Goal: Book appointment/travel/reservation

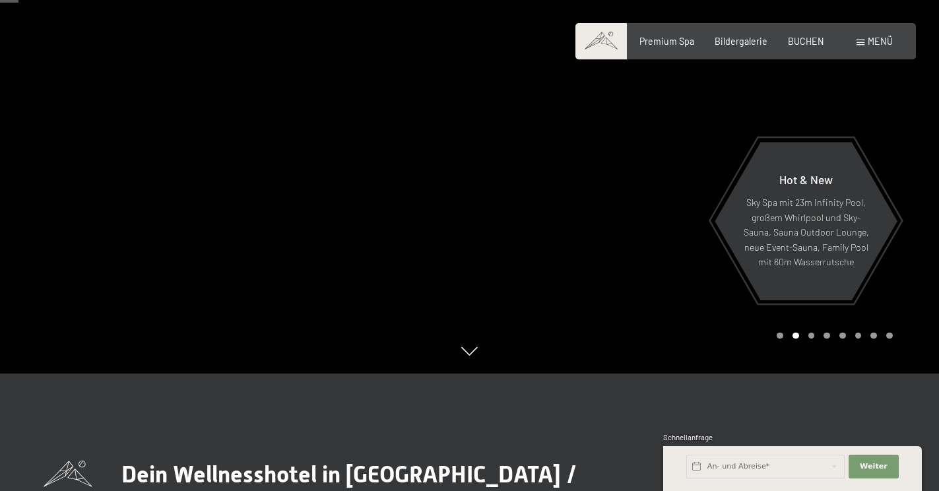
scroll to position [117, 0]
click at [732, 48] on div "Buchen Anfragen Premium Spa Bildergalerie BUCHEN Menü DE IT EN Gutschein Bilder…" at bounding box center [745, 41] width 294 height 13
click at [734, 44] on span "Bildergalerie" at bounding box center [740, 39] width 53 height 11
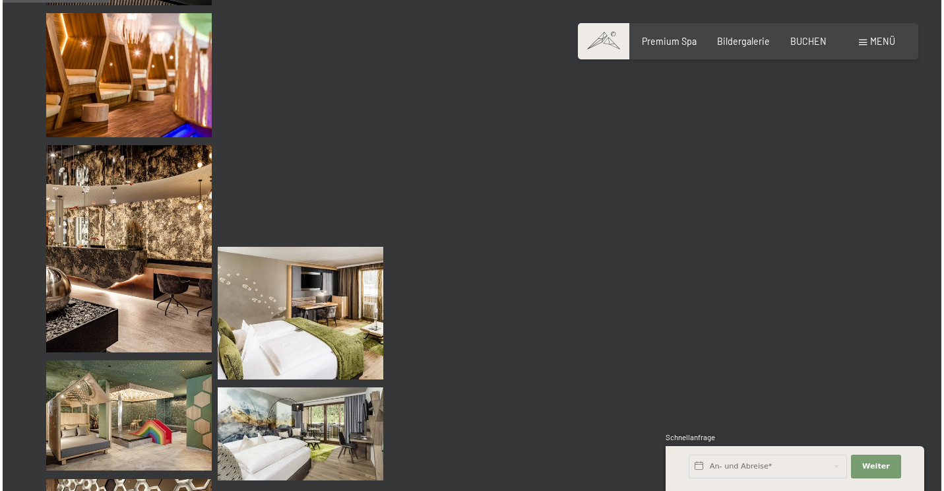
scroll to position [1543, 0]
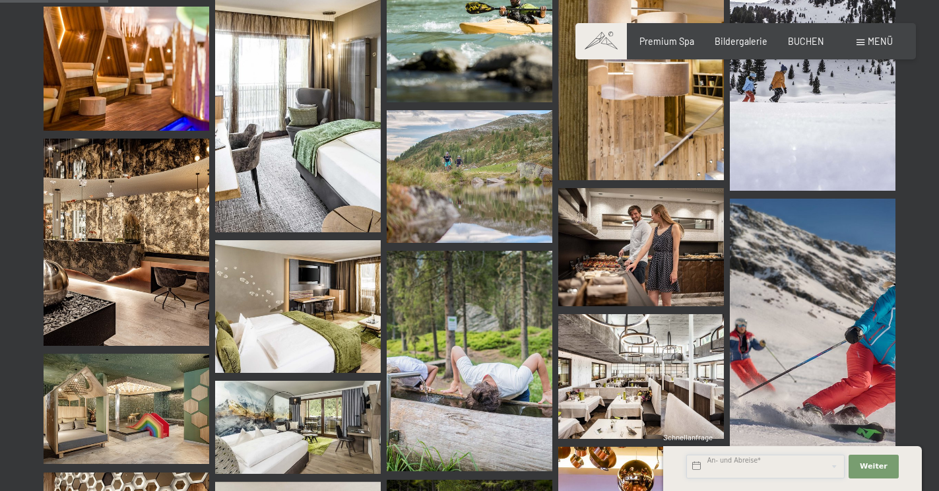
click at [788, 460] on input "text" at bounding box center [765, 467] width 158 height 24
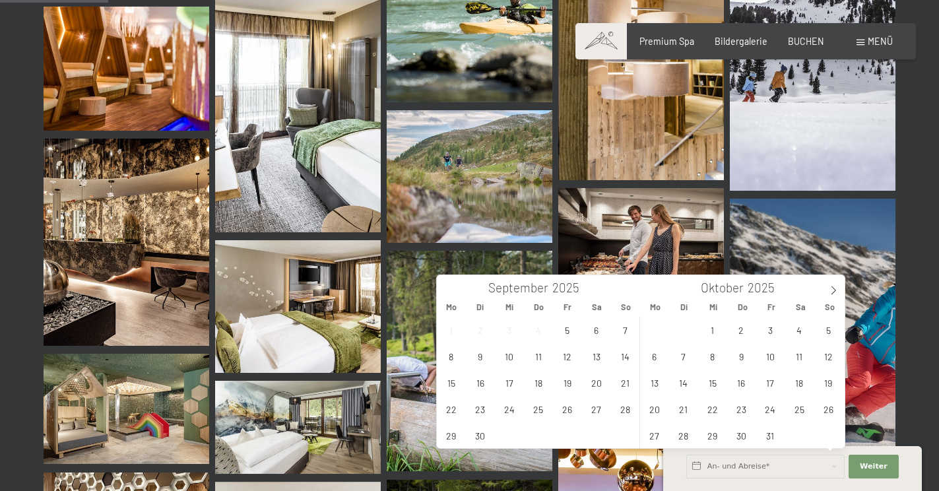
click at [869, 42] on span "Menü" at bounding box center [879, 41] width 25 height 11
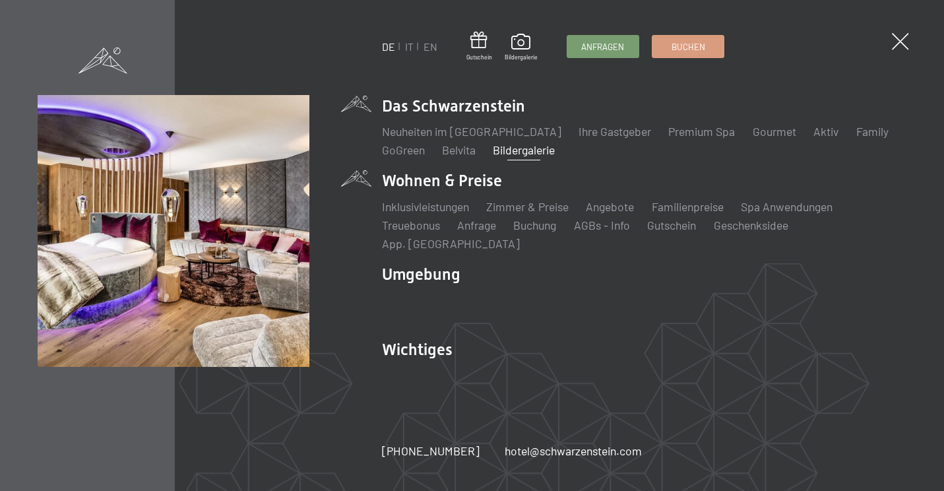
click at [469, 195] on li "Wohnen & Preise Inklusivleistungen Zimmer & Preise Liste Angebote Liste Familie…" at bounding box center [644, 211] width 524 height 82
click at [521, 214] on link "Zimmer & Preise" at bounding box center [527, 206] width 82 height 15
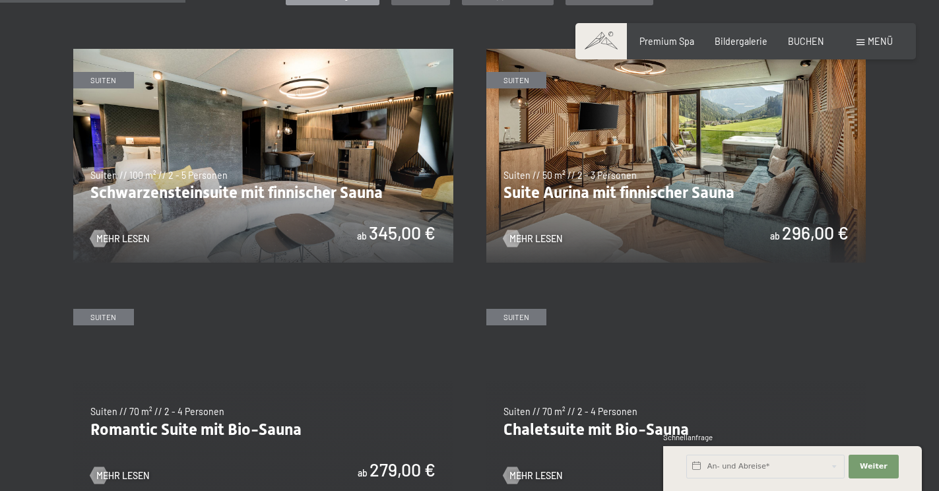
scroll to position [724, 0]
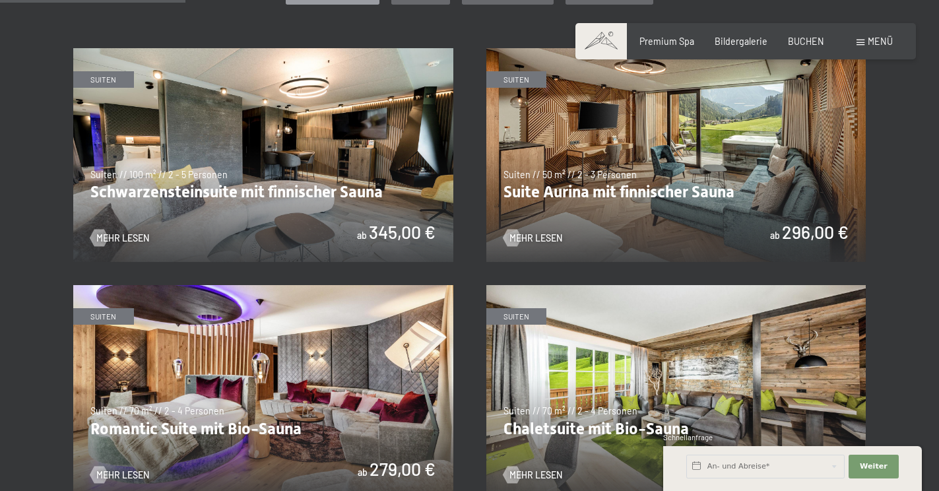
click at [724, 138] on img at bounding box center [676, 155] width 380 height 214
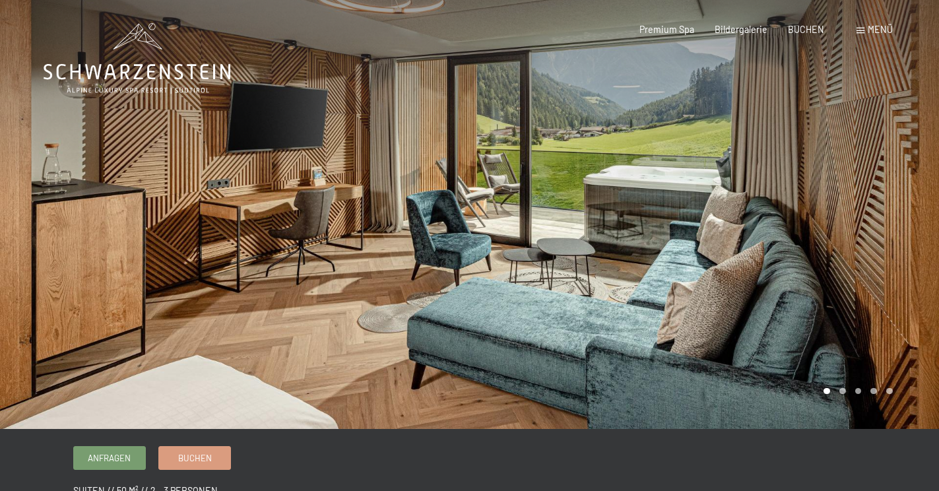
click at [868, 212] on div at bounding box center [705, 214] width 470 height 429
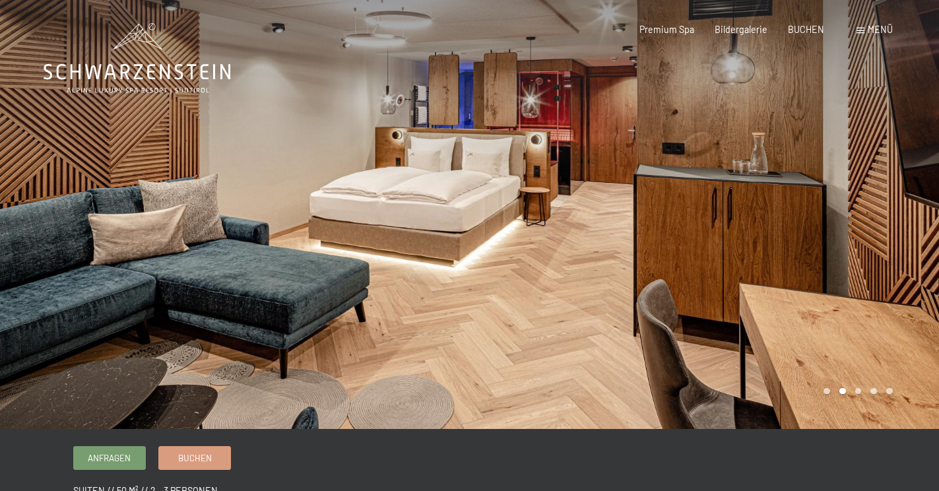
click at [868, 212] on div at bounding box center [705, 214] width 470 height 429
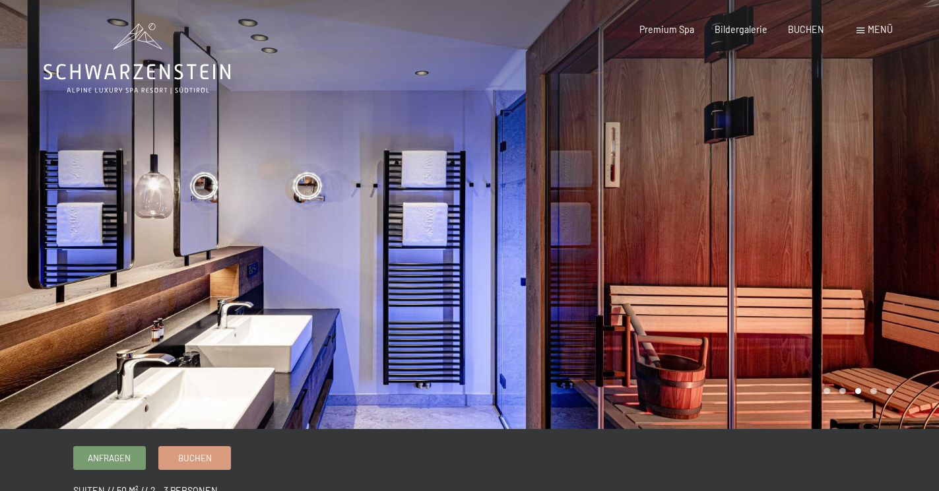
click at [868, 212] on div at bounding box center [705, 214] width 470 height 429
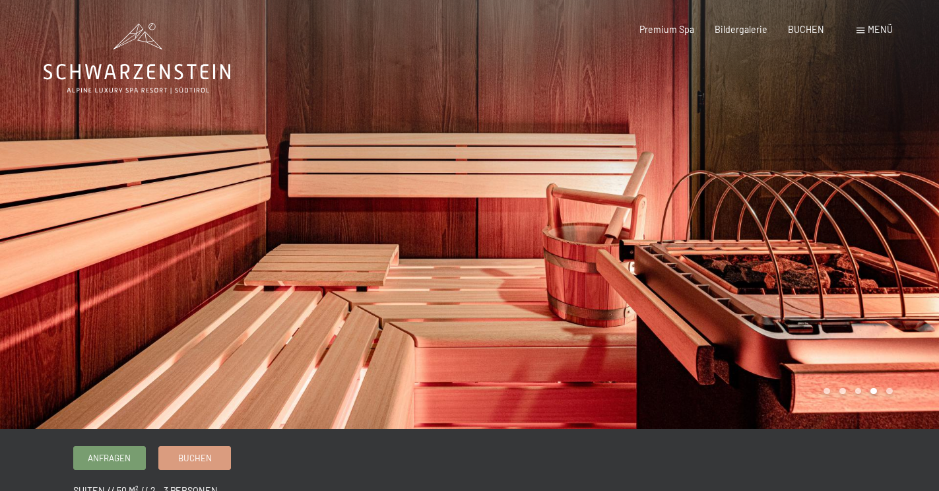
click at [868, 212] on div at bounding box center [705, 214] width 470 height 429
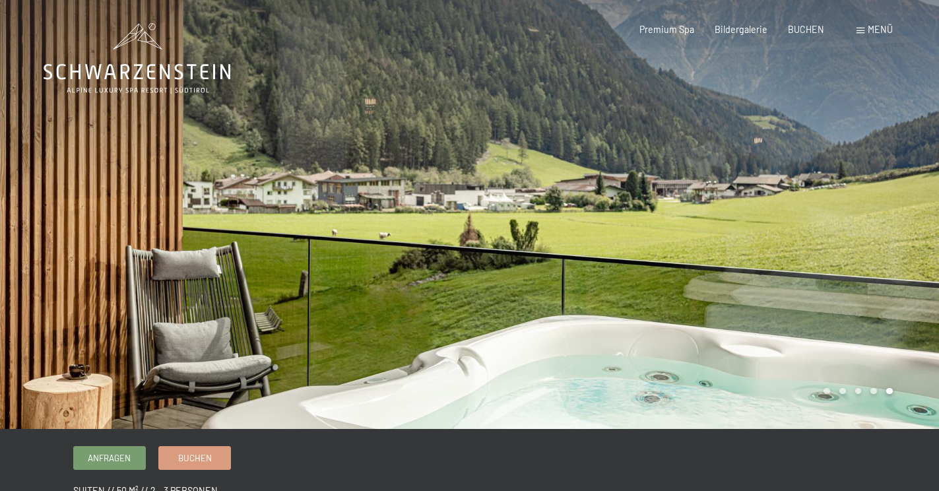
click at [868, 212] on div at bounding box center [705, 214] width 470 height 429
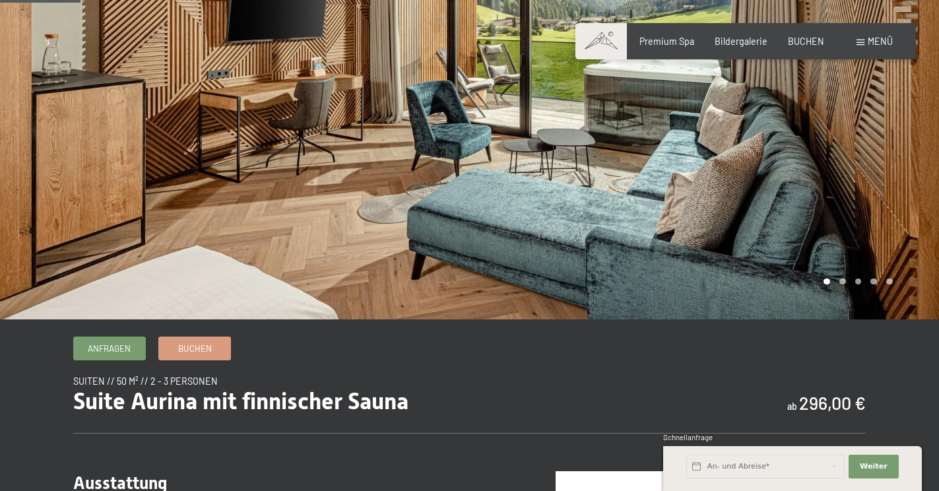
scroll to position [146, 0]
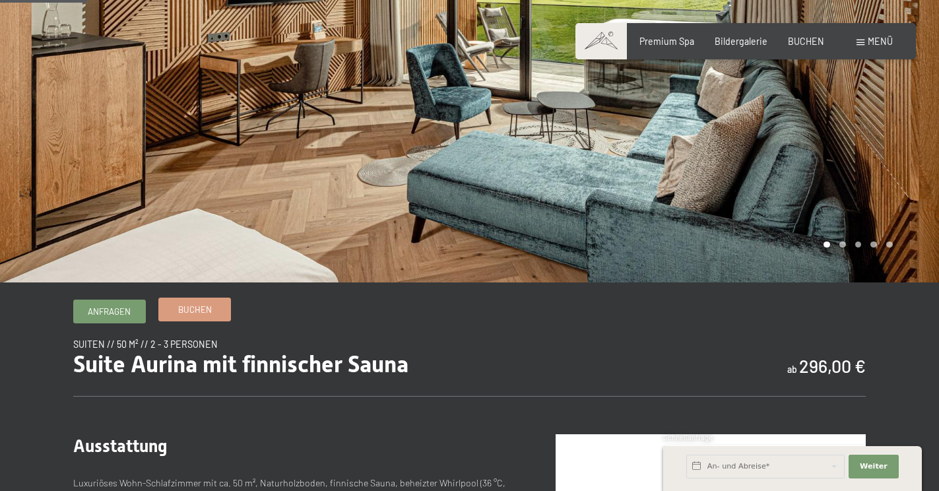
click at [207, 319] on link "Buchen" at bounding box center [194, 309] width 71 height 22
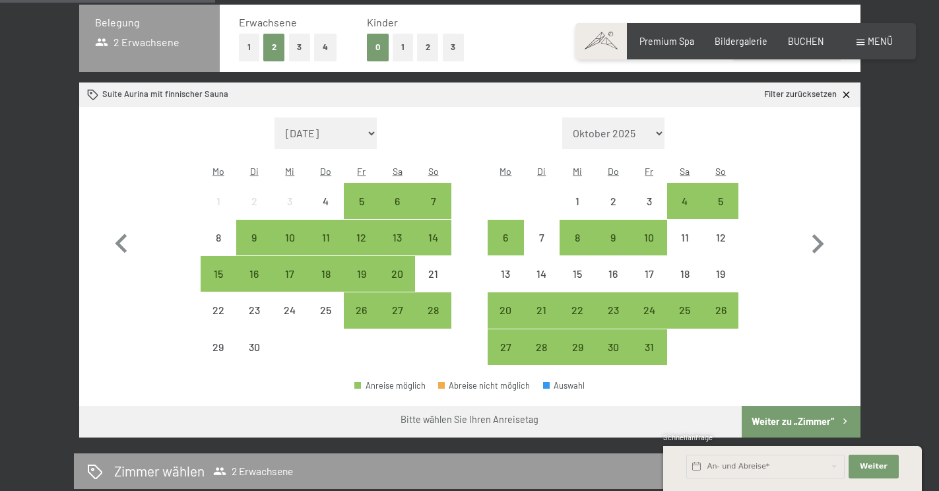
scroll to position [319, 0]
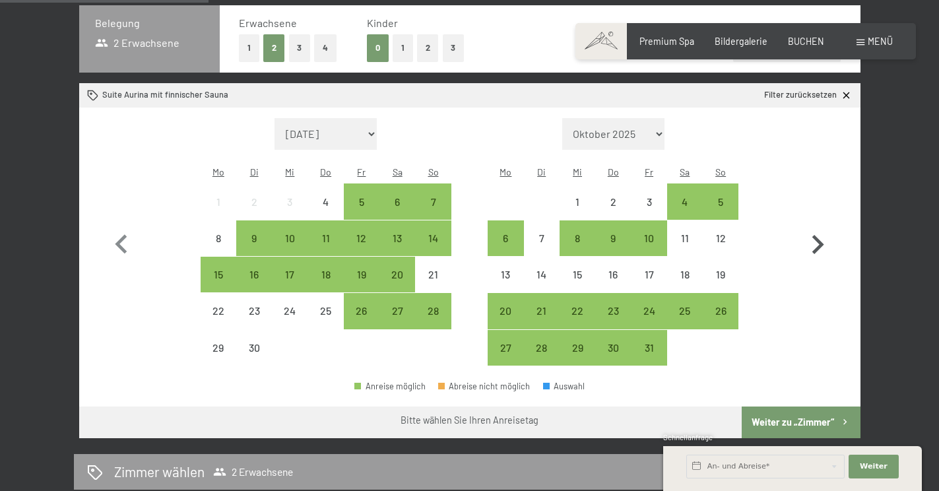
click at [820, 235] on icon "button" at bounding box center [818, 244] width 12 height 19
select select "2025-10-01"
select select "2025-11-01"
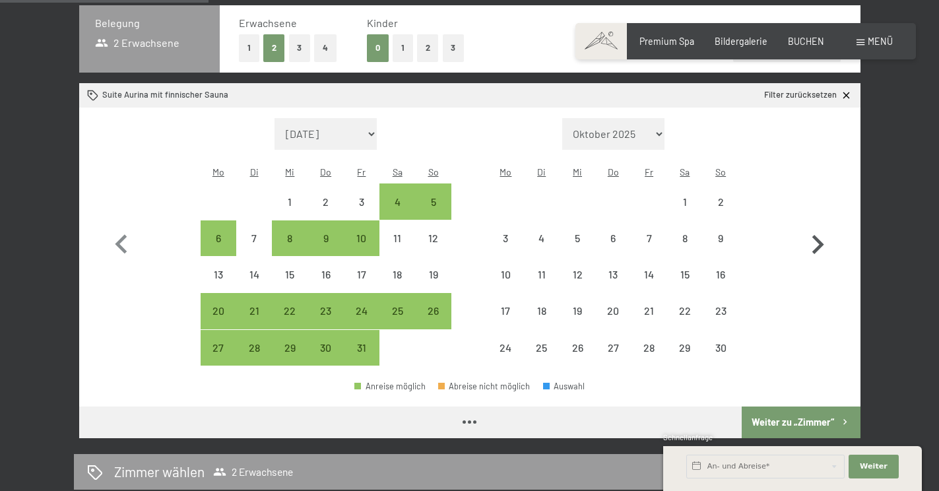
click at [820, 235] on icon "button" at bounding box center [818, 244] width 12 height 19
select select "2025-11-01"
select select "2025-12-01"
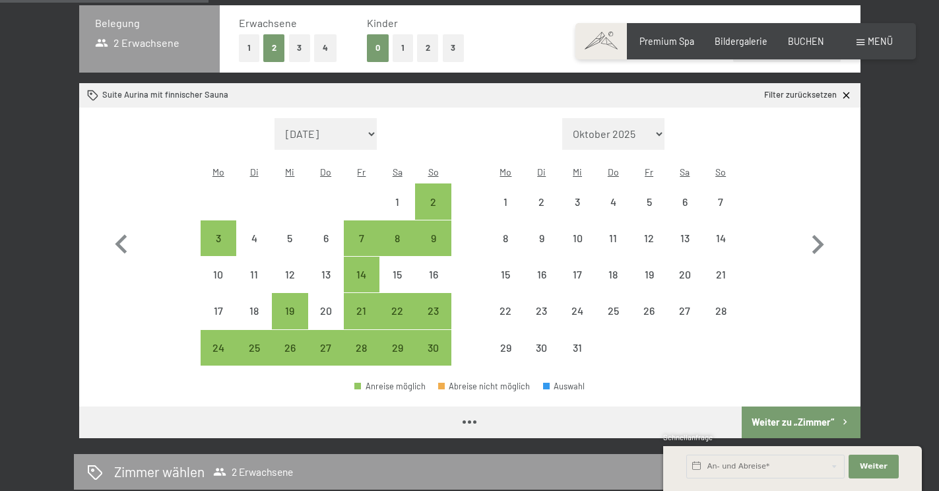
select select "2025-11-01"
select select "2025-12-01"
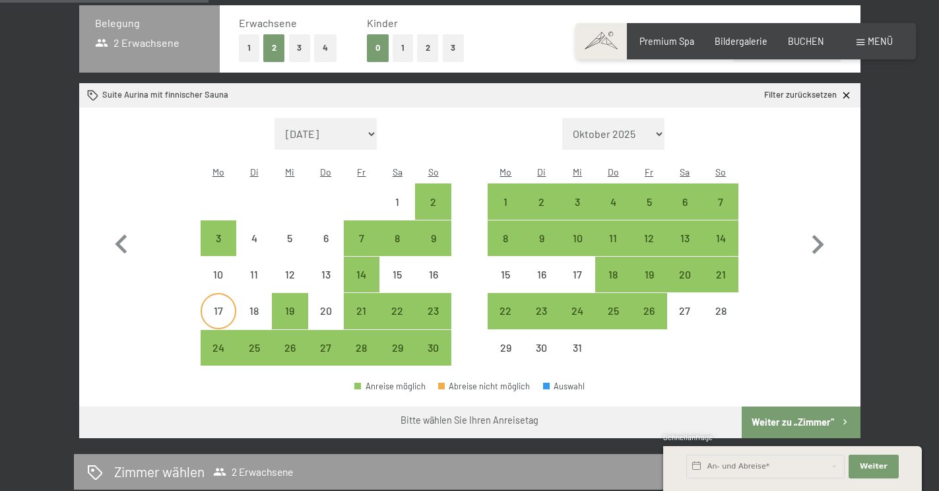
click at [213, 305] on div "17" at bounding box center [218, 321] width 33 height 33
select select "2025-11-01"
select select "2025-12-01"
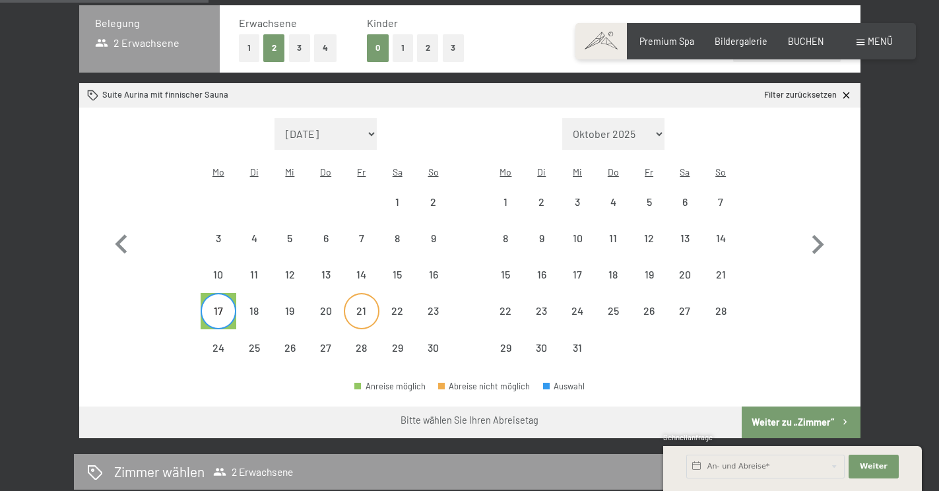
click at [364, 305] on div "21" at bounding box center [361, 321] width 33 height 33
select select "2025-11-01"
select select "2025-12-01"
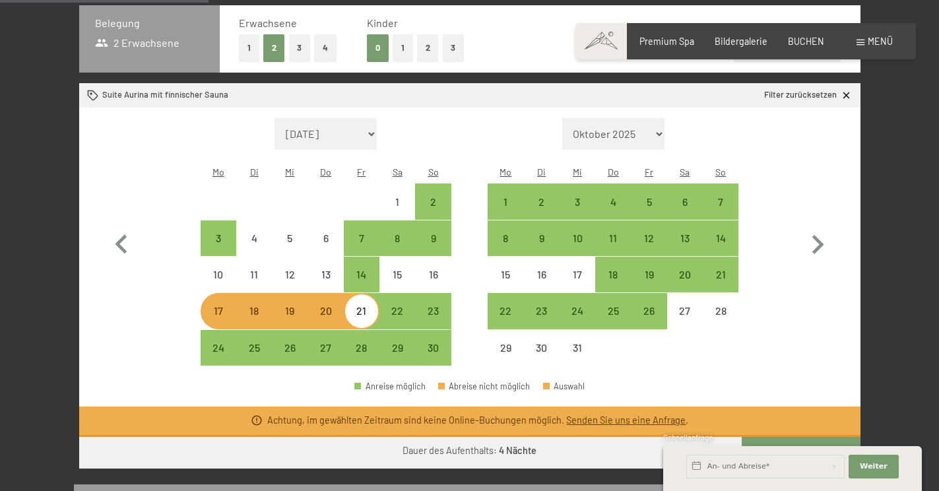
click at [597, 414] on link "Senden Sie uns eine Anfrage" at bounding box center [625, 419] width 119 height 11
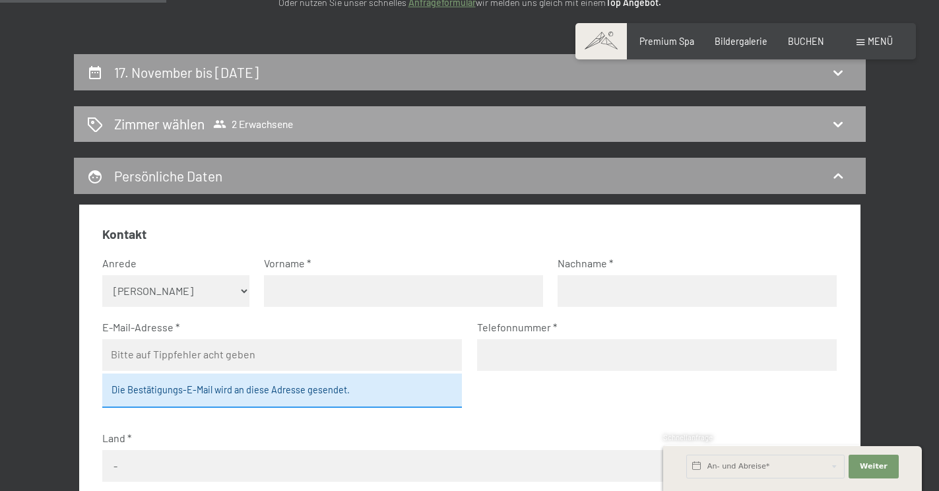
click at [224, 130] on span "Zimmer wählen 2 Erwachsene" at bounding box center [203, 123] width 179 height 19
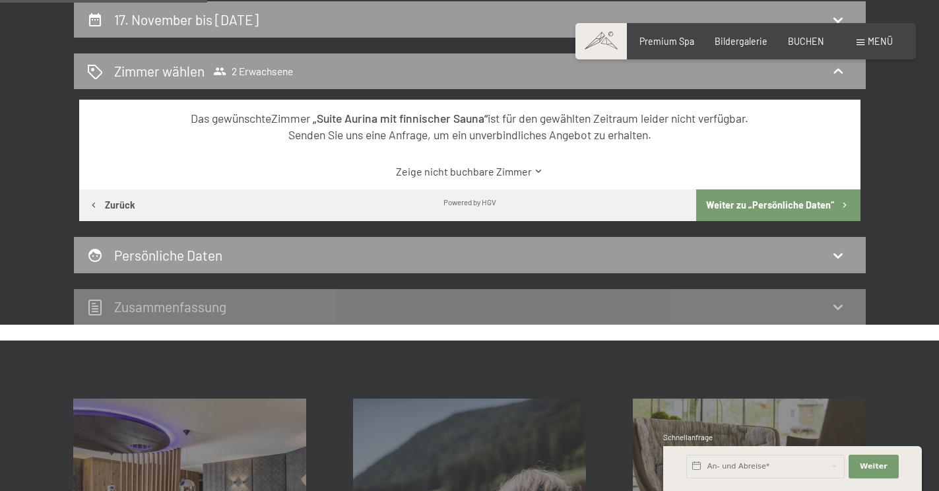
click at [827, 200] on button "Weiter zu „Persönliche Daten“" at bounding box center [778, 205] width 164 height 32
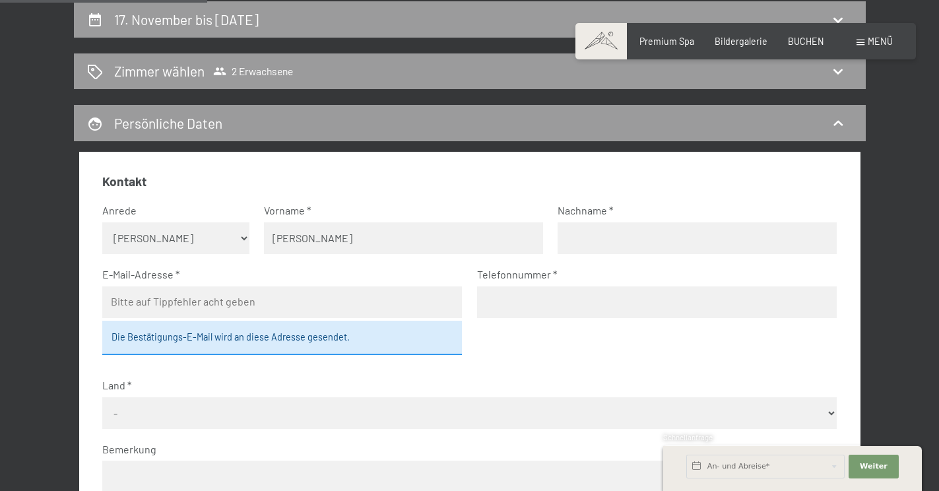
type input "Linda"
type input "Becker"
type input "linda.g.becker@gmx.de"
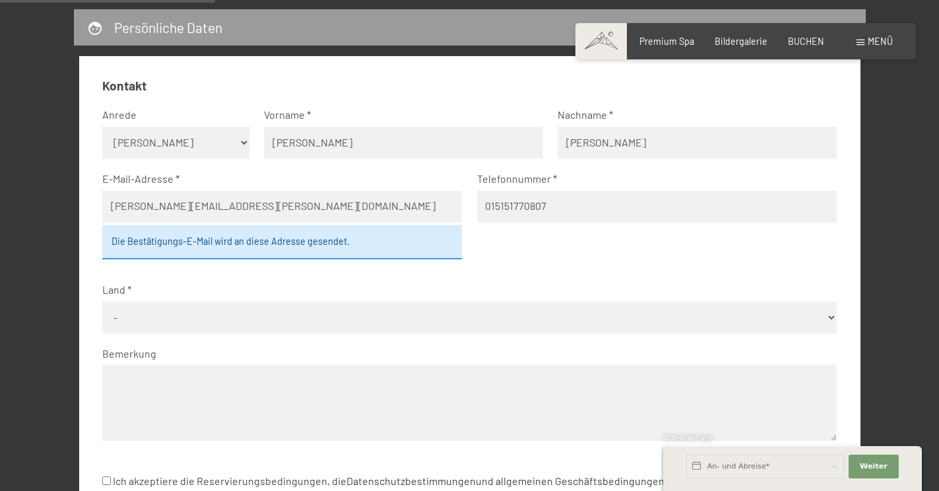
scroll to position [376, 0]
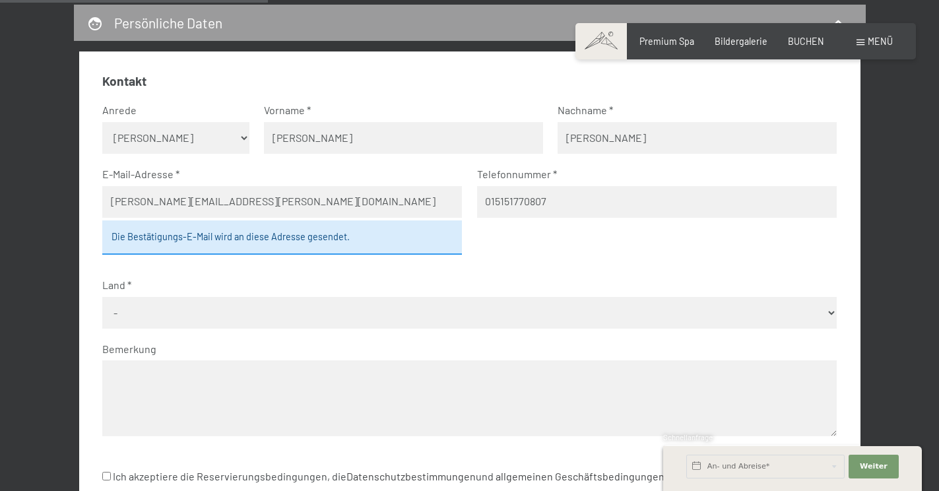
type input "015151770807"
click at [486, 308] on fieldset "Kontakt Anrede Keine Angabe Frau Herr Vorname Linda Nachname Becker E-Mail-Adre…" at bounding box center [469, 263] width 734 height 381
select select "DEU"
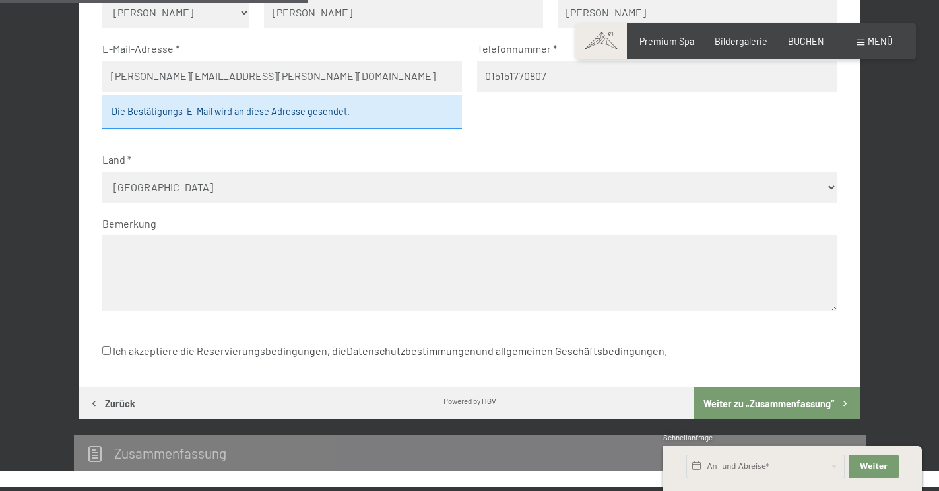
scroll to position [516, 0]
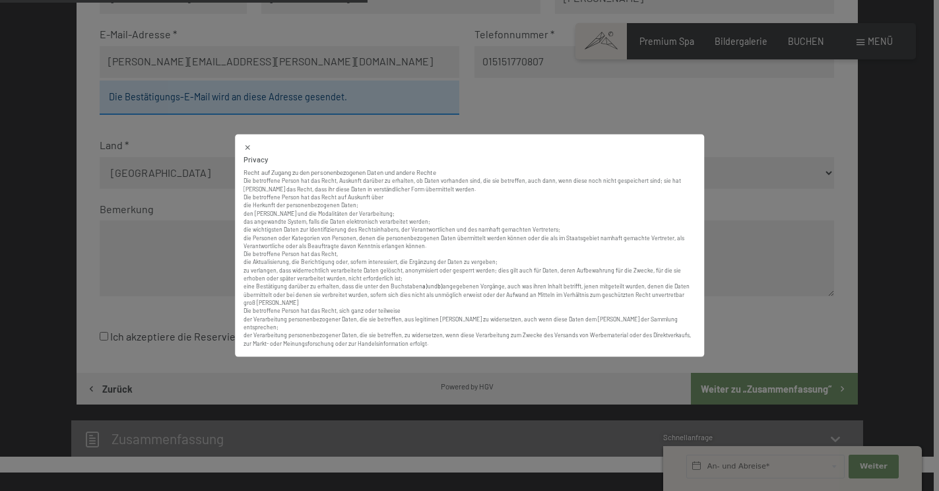
click at [398, 315] on body "Buchen Anfragen Premium Spa Bildergalerie BUCHEN Menü DE IT EN Gutschein Bilder…" at bounding box center [466, 405] width 933 height 1842
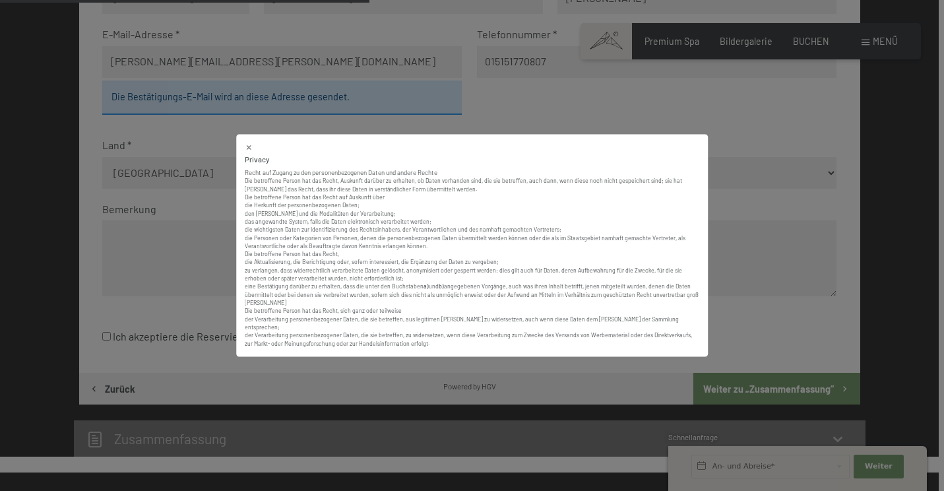
click at [247, 151] on icon at bounding box center [249, 148] width 9 height 9
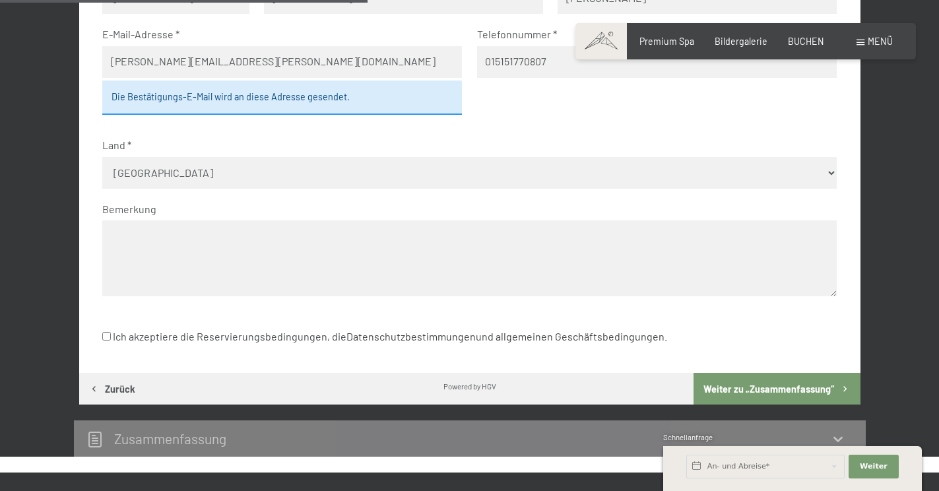
click at [104, 332] on input "Ich akzeptiere die Reservierungsbedingungen, die Datenschutzbestimmungen und al…" at bounding box center [106, 336] width 9 height 9
checkbox input "true"
click at [793, 373] on button "Weiter zu „Zusammen­fassung“" at bounding box center [776, 389] width 166 height 32
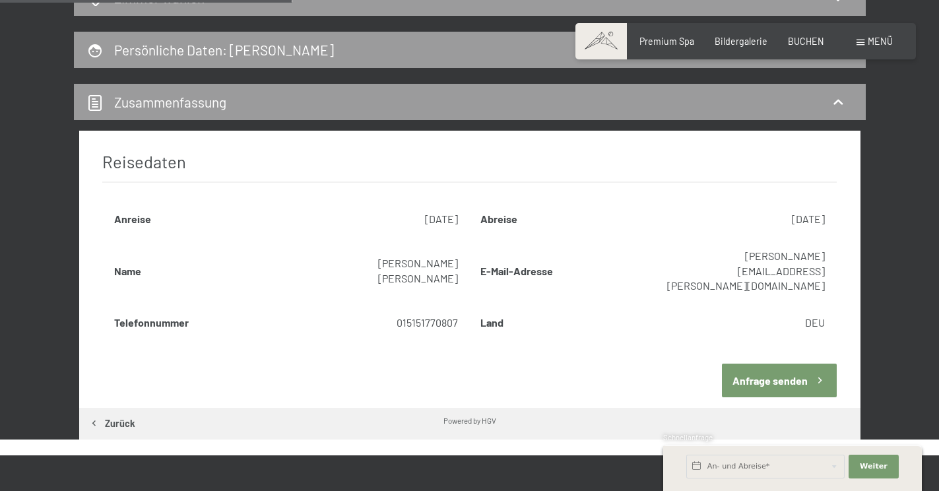
scroll to position [383, 0]
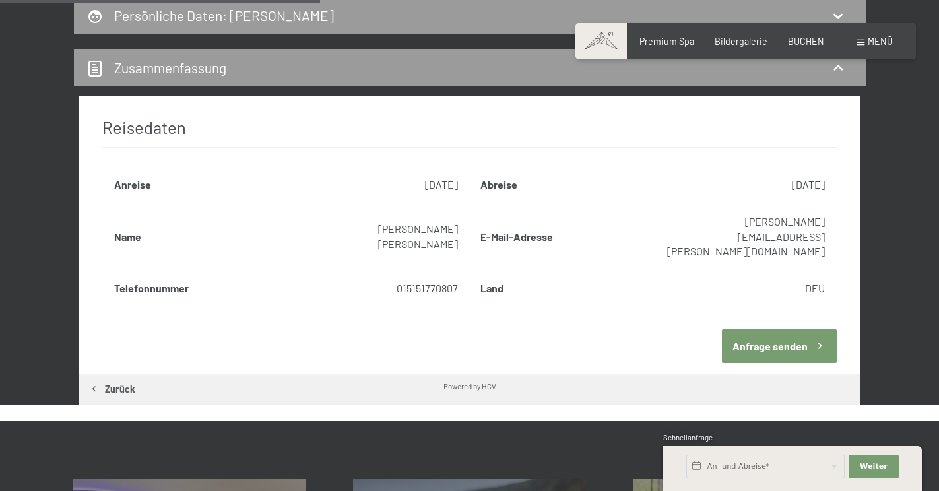
click at [772, 329] on button "Anfrage senden" at bounding box center [779, 346] width 115 height 34
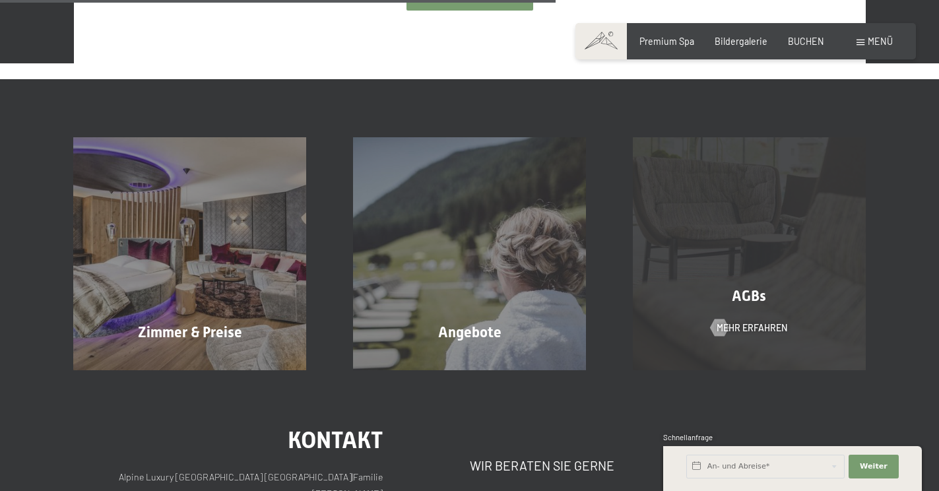
scroll to position [745, 0]
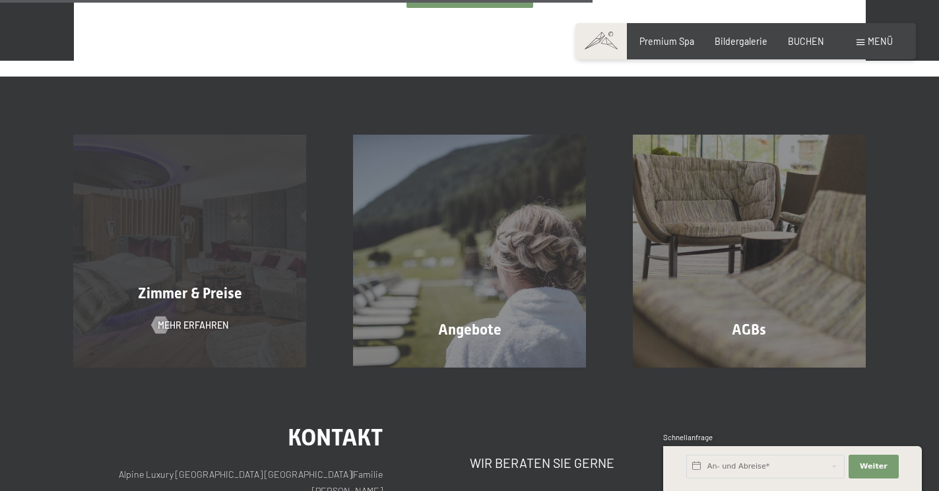
click at [272, 259] on div "Zimmer & Preise Mehr erfahren" at bounding box center [190, 251] width 280 height 233
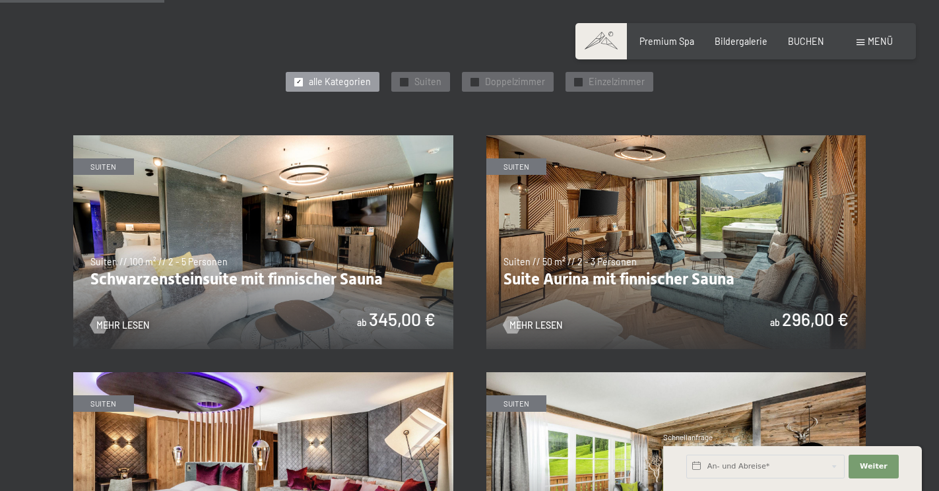
scroll to position [640, 0]
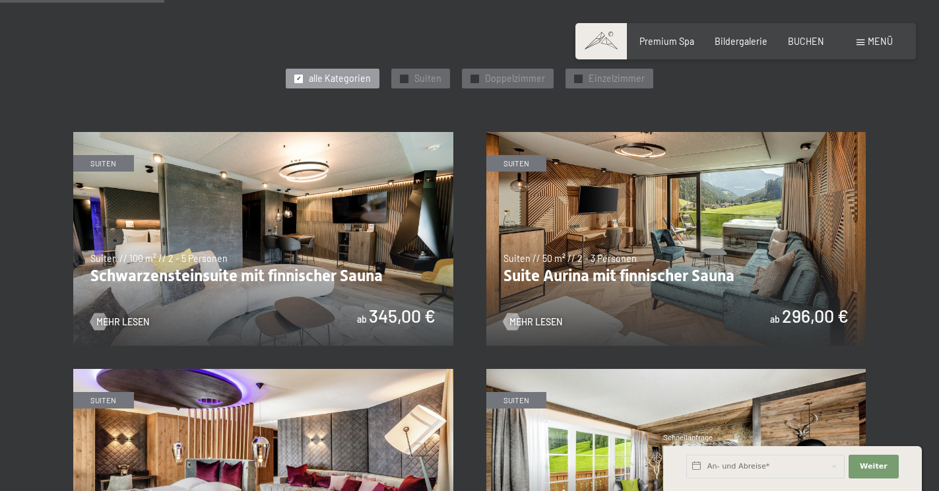
click at [763, 186] on img at bounding box center [676, 239] width 380 height 214
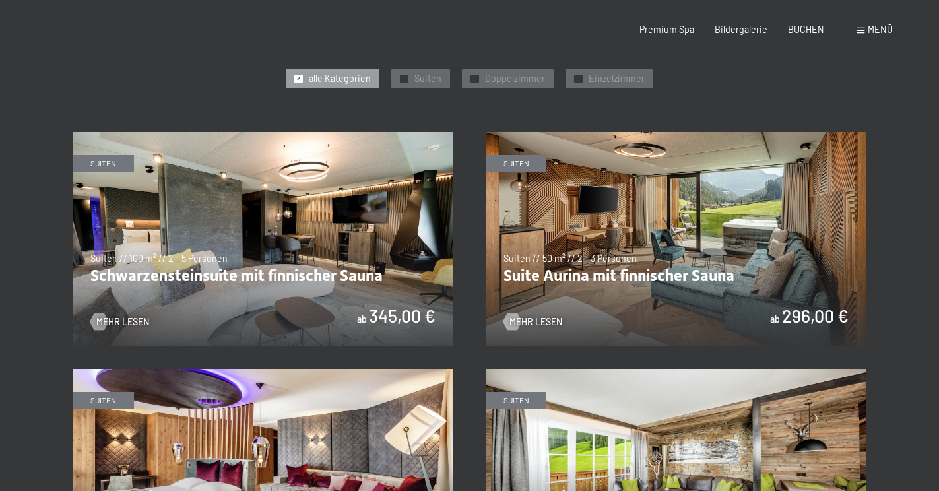
scroll to position [0, 0]
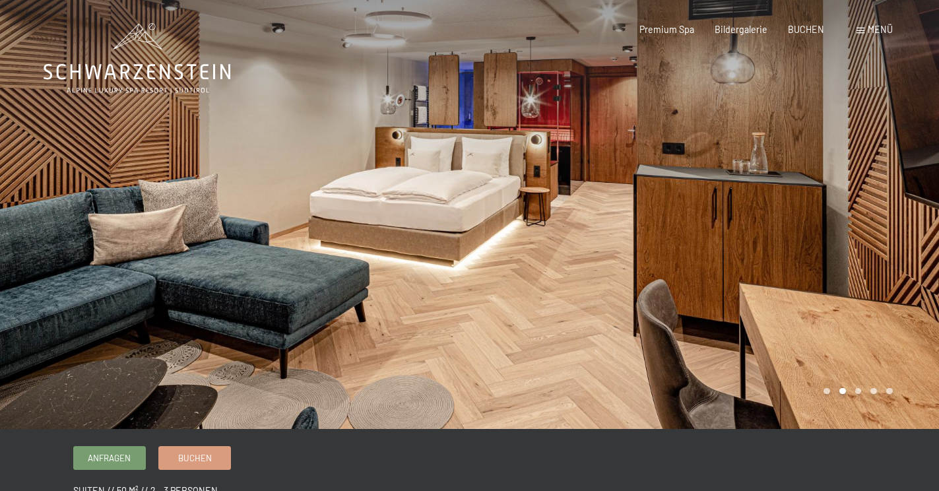
click at [104, 242] on div at bounding box center [235, 214] width 470 height 429
